Goal: Contribute content

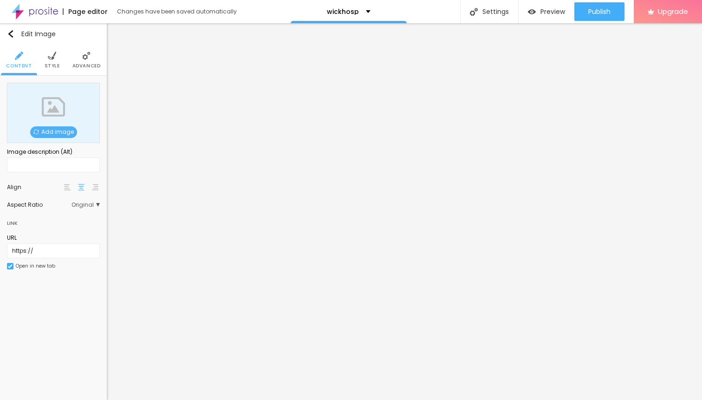
click at [64, 135] on span "Add image" at bounding box center [53, 132] width 47 height 12
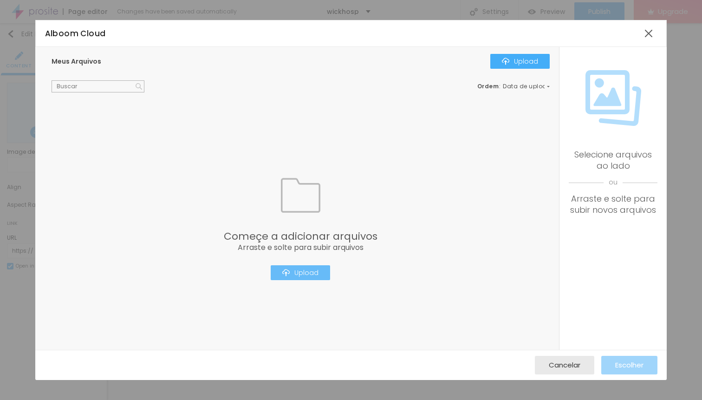
click at [308, 274] on div "Upload" at bounding box center [300, 272] width 36 height 7
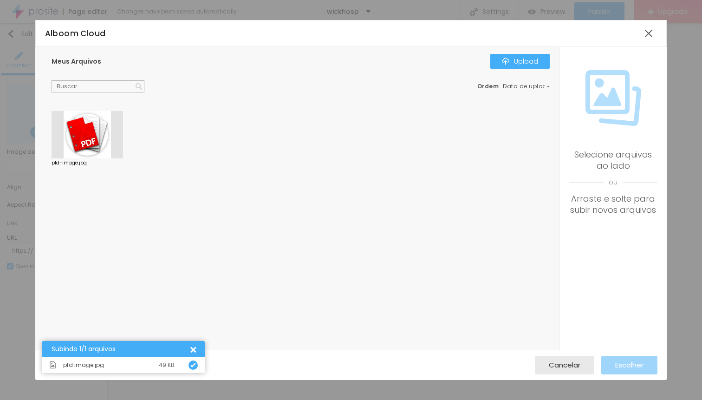
click at [96, 138] on div at bounding box center [88, 134] width 72 height 47
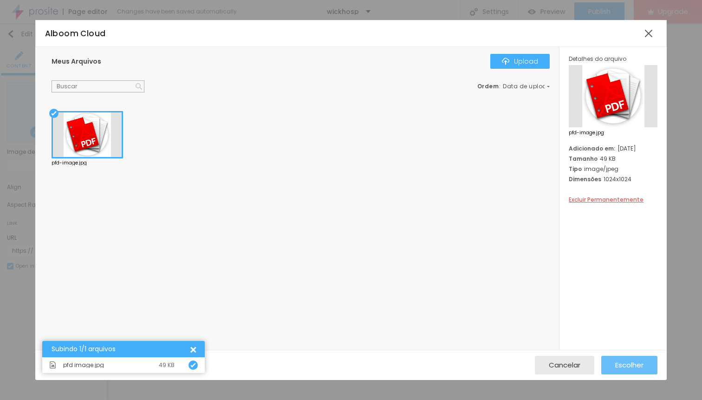
click at [628, 365] on span "Escolher" at bounding box center [629, 365] width 28 height 8
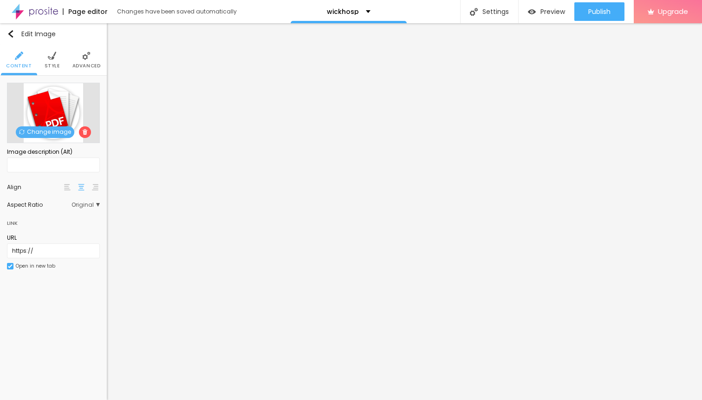
click at [52, 57] on img at bounding box center [52, 56] width 8 height 8
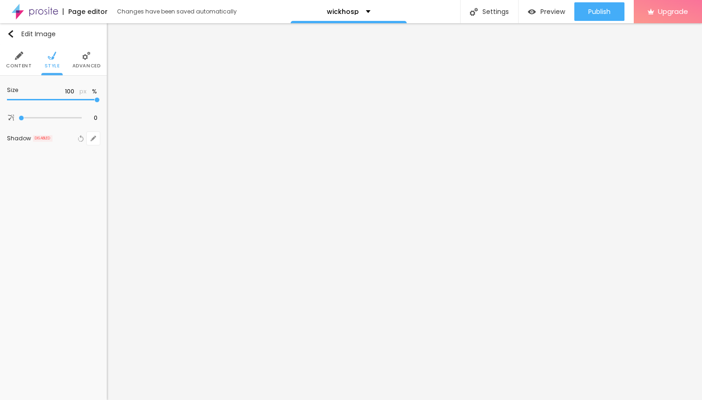
type input "95"
type input "90"
type input "85"
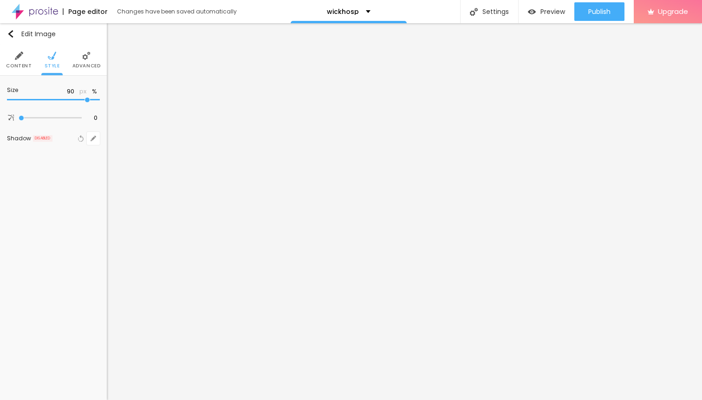
type input "85"
type input "80"
type input "70"
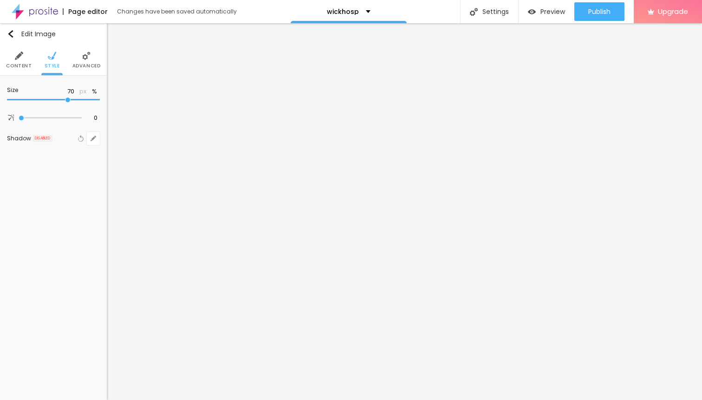
type input "65"
type input "60"
type input "55"
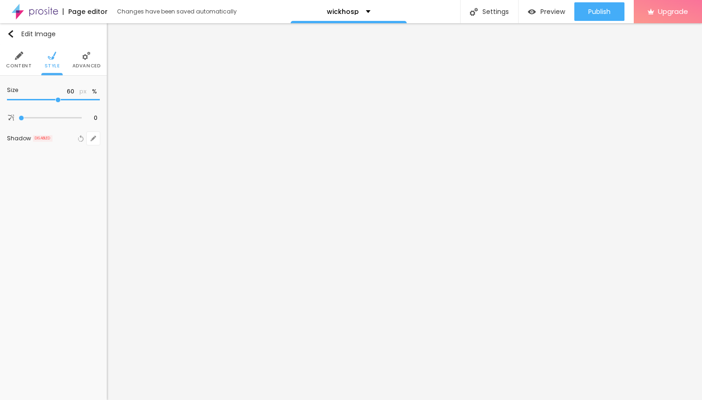
type input "55"
type input "50"
type input "45"
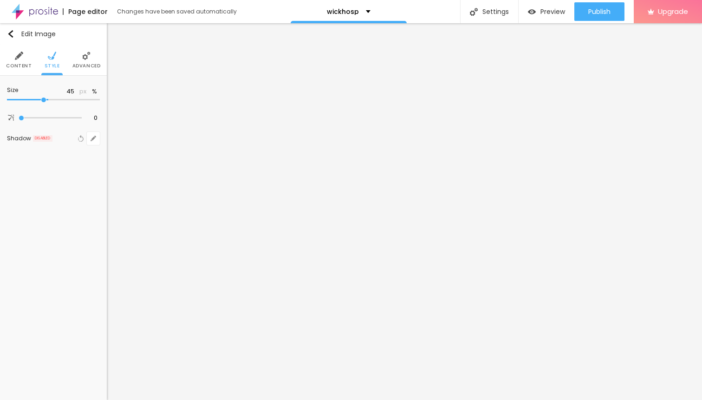
type input "40"
type input "35"
type input "30"
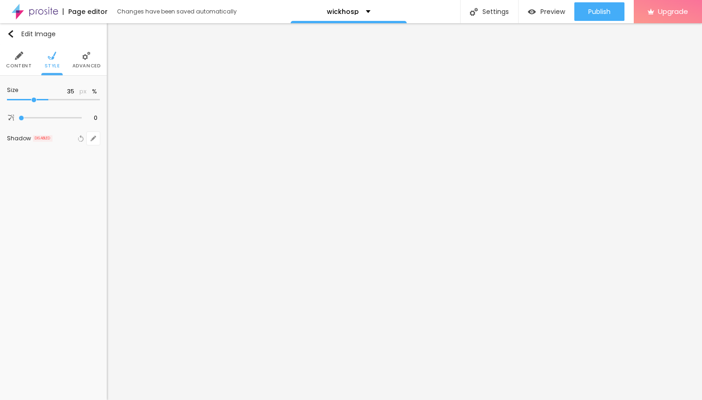
type input "30"
type input "25"
type input "20"
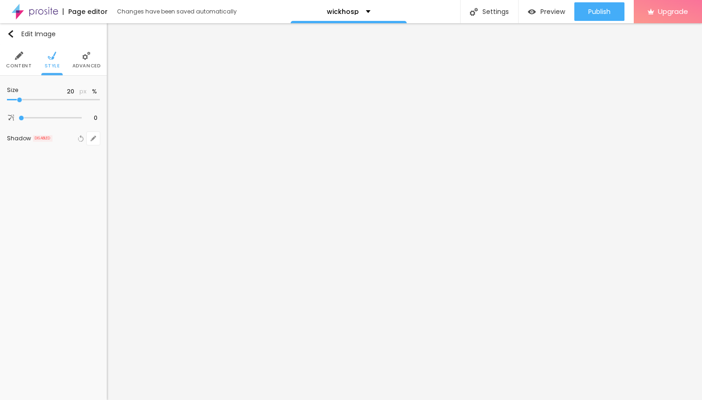
type input "15"
type input "10"
drag, startPoint x: 98, startPoint y: 100, endPoint x: 0, endPoint y: 101, distance: 98.0
type input "10"
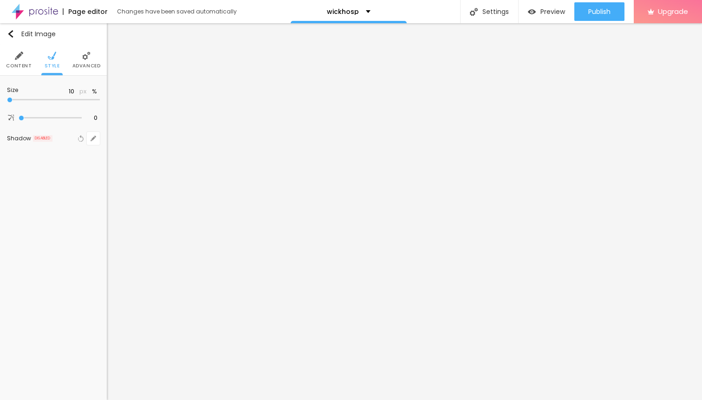
click at [7, 101] on input "range" at bounding box center [53, 100] width 93 height 5
click at [94, 93] on icon "button" at bounding box center [94, 94] width 4 height 4
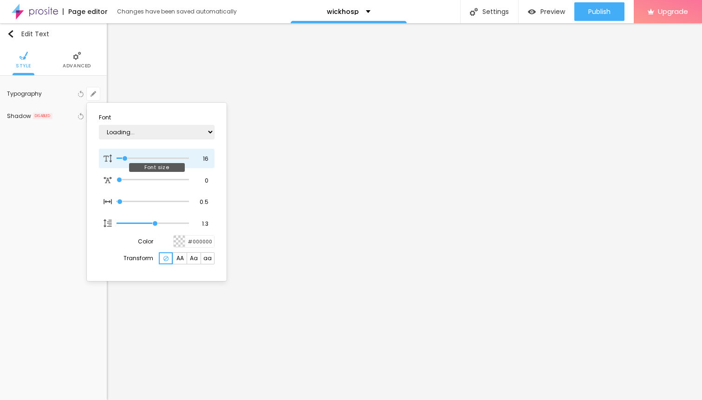
type input "1"
type input "17"
type input "1"
type input "22"
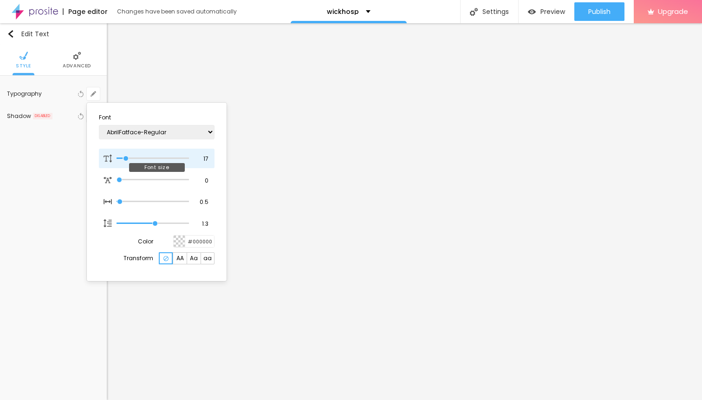
type input "22"
type input "1"
type input "28"
type input "1"
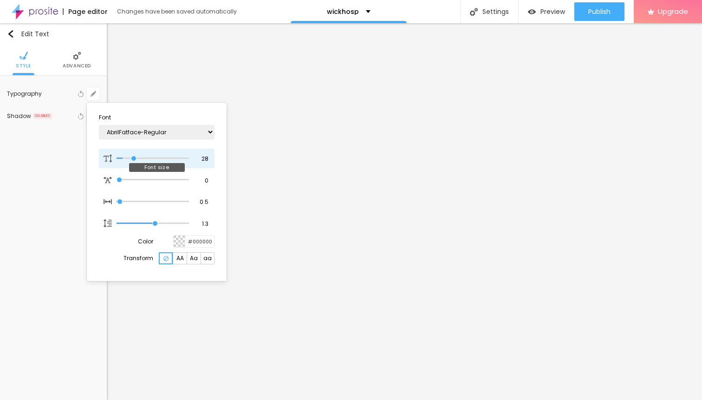
type input "30"
type input "1"
type input "32"
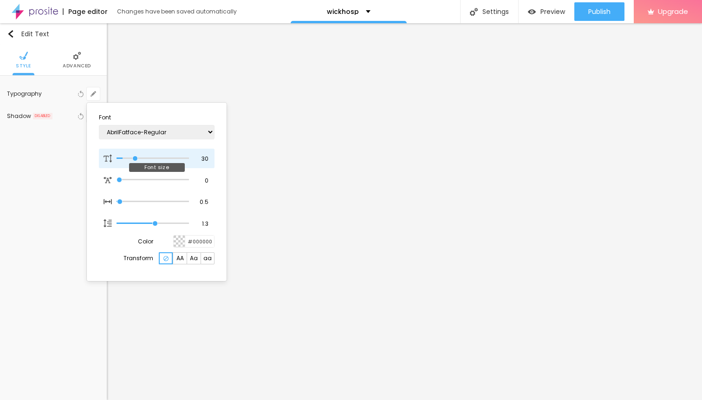
type input "1"
type input "33"
type input "1"
type input "34"
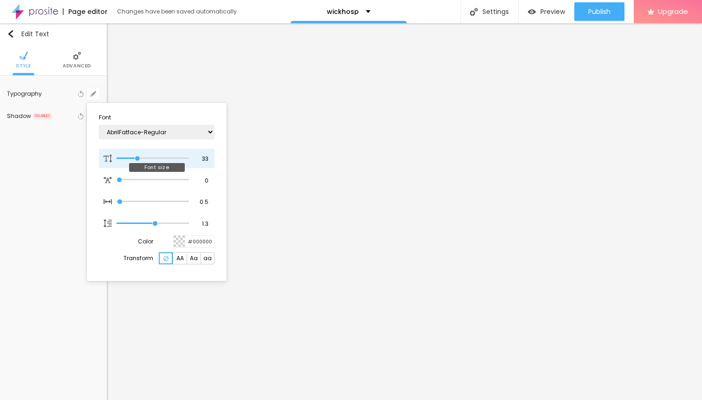
type input "34"
type input "1"
type input "35"
type input "1"
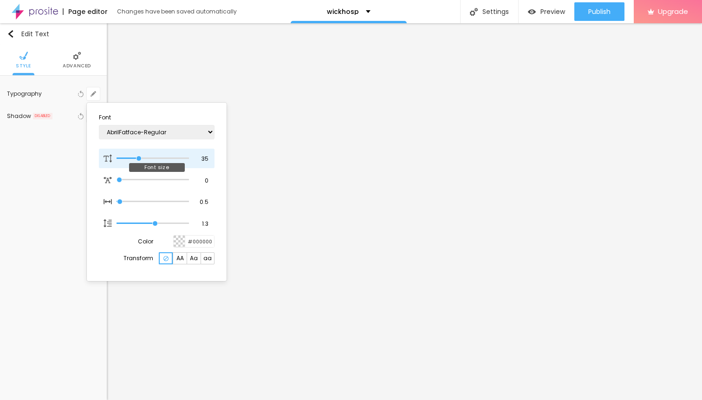
type input "36"
type input "1"
type input "35"
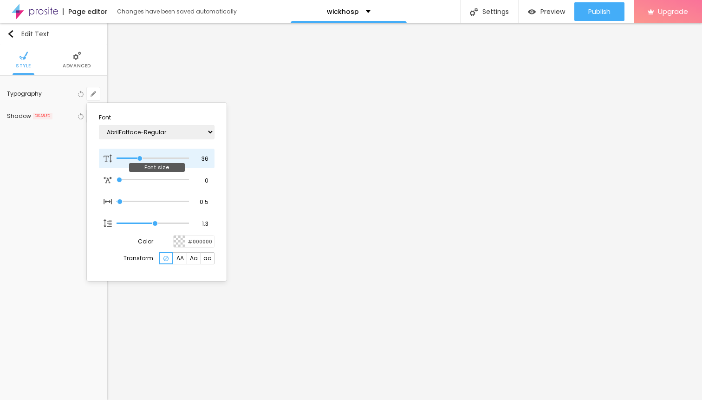
type input "1"
type input "34"
type input "1"
type input "33"
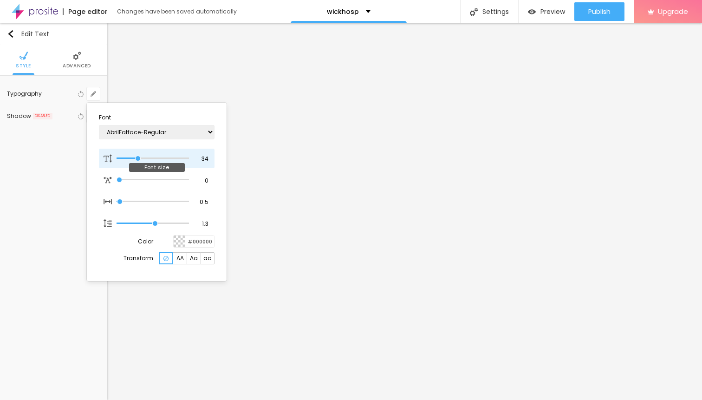
type input "33"
type input "1"
type input "32"
type input "1"
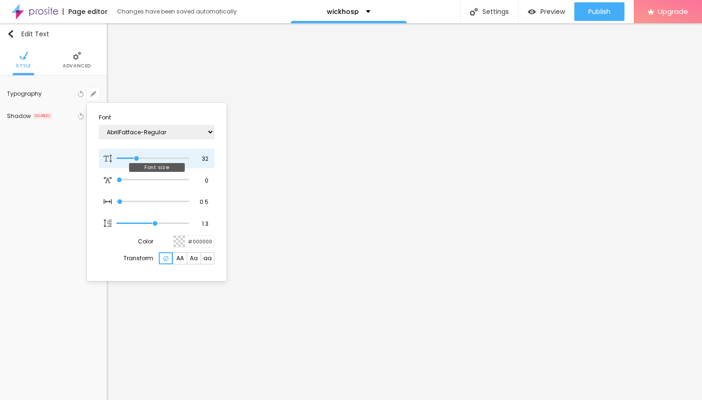
type input "31"
type input "1"
type input "30"
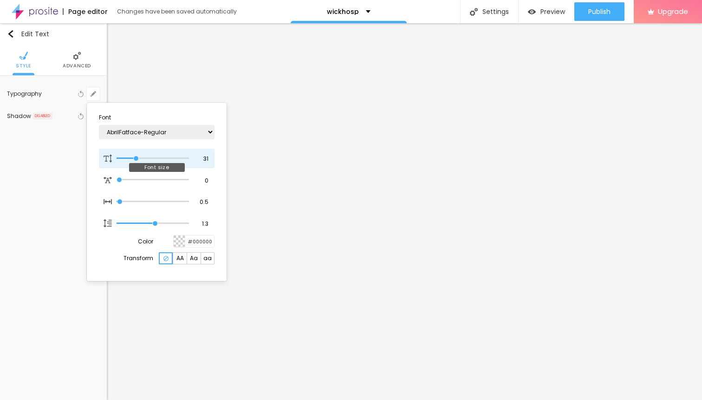
type input "1"
type input "29"
type input "1"
type input "28"
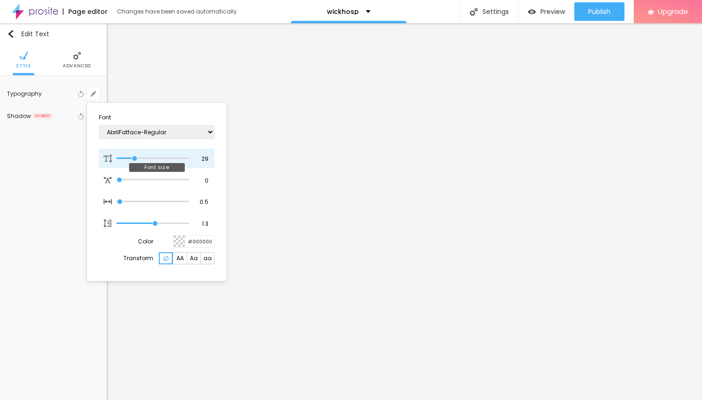
type input "28"
type input "1"
type input "27"
type input "1"
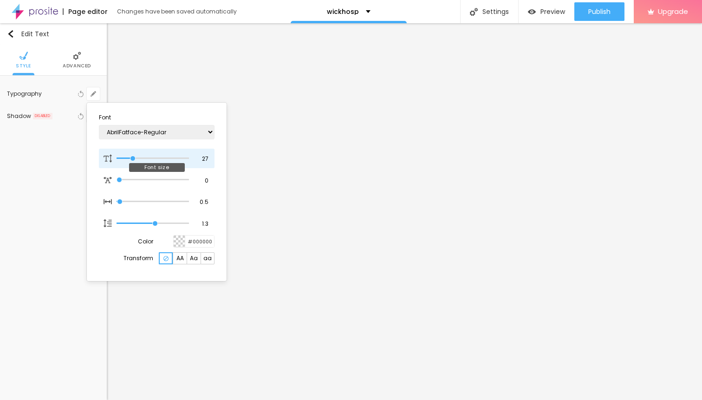
type input "26"
type input "1"
type input "25"
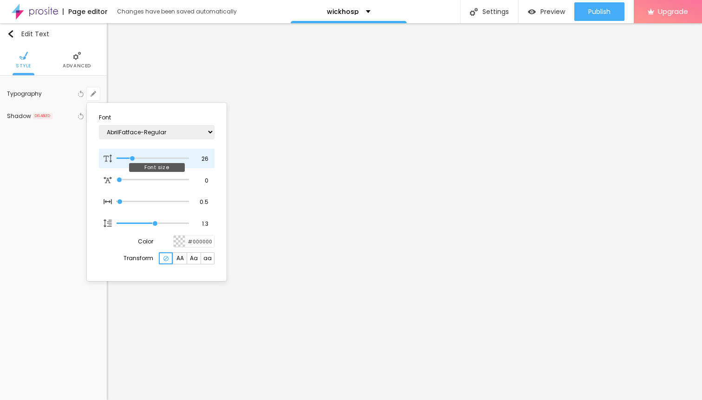
type input "1"
drag, startPoint x: 125, startPoint y: 161, endPoint x: 132, endPoint y: 160, distance: 7.0
type input "25"
click at [132, 160] on input "range" at bounding box center [153, 158] width 72 height 5
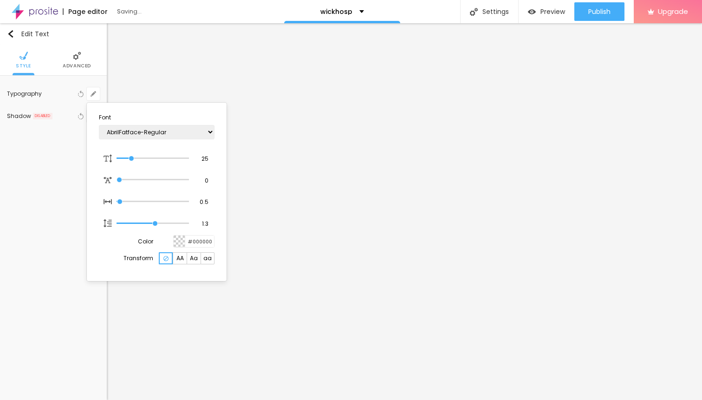
type input "1"
click at [330, 167] on div at bounding box center [351, 200] width 702 height 400
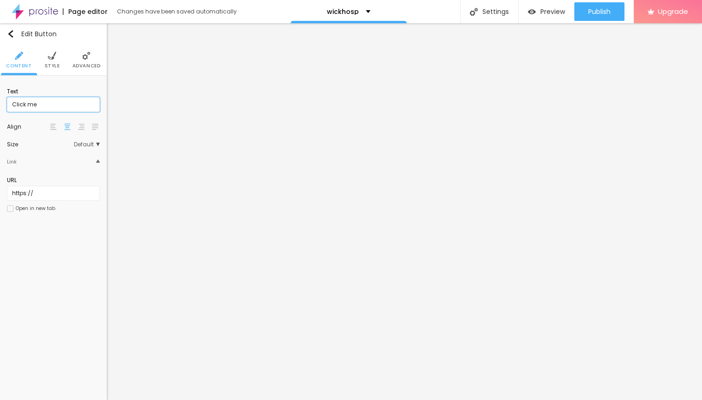
drag, startPoint x: 46, startPoint y: 107, endPoint x: 6, endPoint y: 107, distance: 40.4
click at [7, 107] on input "Click me" at bounding box center [53, 104] width 93 height 15
paste input "→ VIEW DOCUMENT HERE"
type input "→ VIEW DOCUMENT HERE"
